Goal: Information Seeking & Learning: Find specific fact

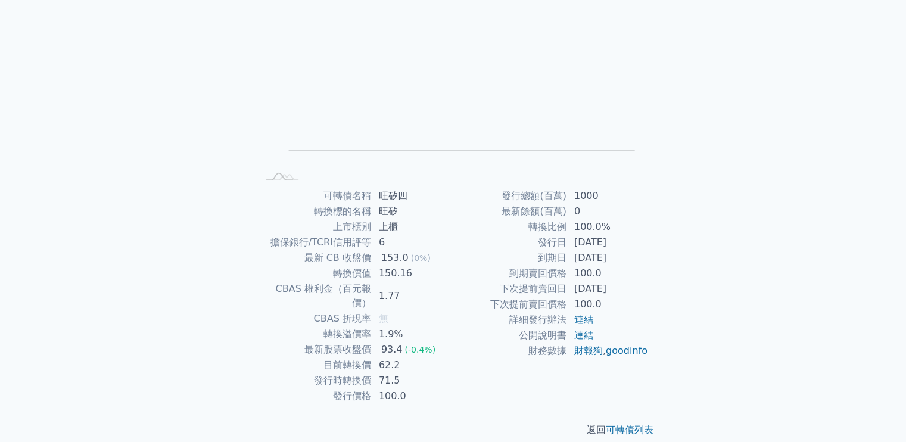
scroll to position [110, 0]
drag, startPoint x: 375, startPoint y: 271, endPoint x: 419, endPoint y: 268, distance: 44.2
click at [419, 268] on td "150.16" at bounding box center [413, 273] width 82 height 15
drag, startPoint x: 419, startPoint y: 268, endPoint x: 375, endPoint y: 273, distance: 44.4
click at [375, 273] on td "150.16" at bounding box center [413, 273] width 82 height 15
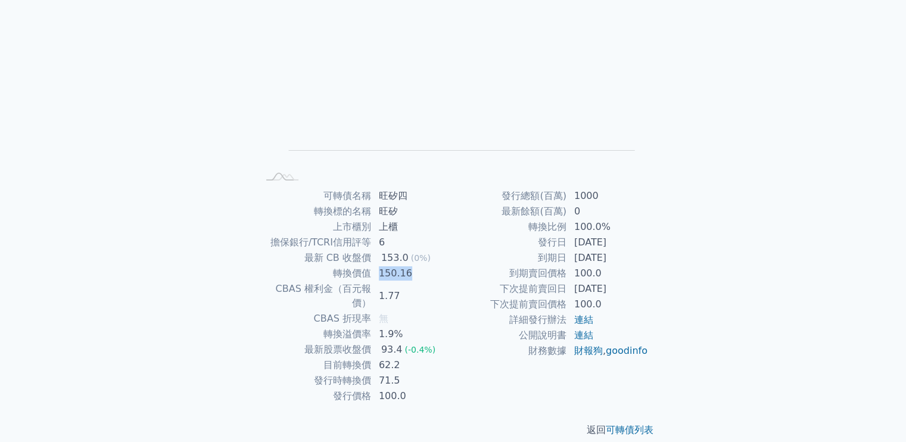
click at [371, 268] on tr "轉換價值 150.16" at bounding box center [355, 273] width 195 height 15
click at [386, 263] on div "153.0" at bounding box center [395, 258] width 32 height 14
click at [391, 343] on div "93.4" at bounding box center [392, 350] width 26 height 14
drag, startPoint x: 377, startPoint y: 366, endPoint x: 403, endPoint y: 363, distance: 27.0
click at [403, 373] on td "71.5" at bounding box center [413, 380] width 82 height 15
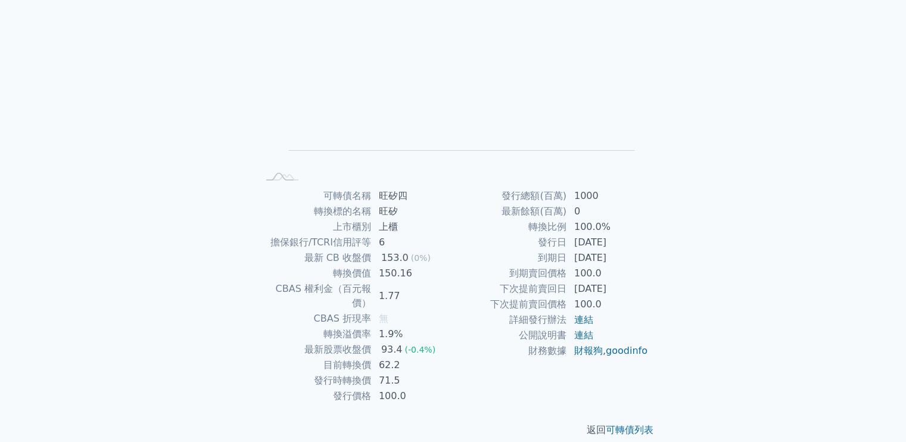
drag, startPoint x: 403, startPoint y: 363, endPoint x: 503, endPoint y: 341, distance: 101.9
click at [503, 341] on td "公開說明書" at bounding box center [510, 335] width 114 height 15
